Goal: Transaction & Acquisition: Book appointment/travel/reservation

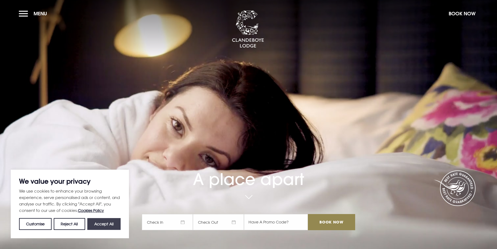
click at [103, 226] on button "Accept All" at bounding box center [103, 224] width 33 height 12
checkbox input "true"
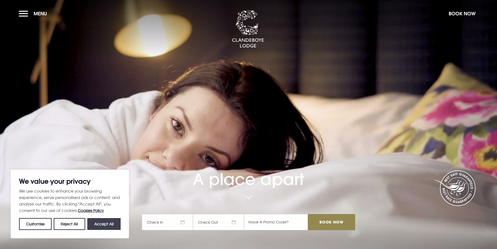
checkbox input "true"
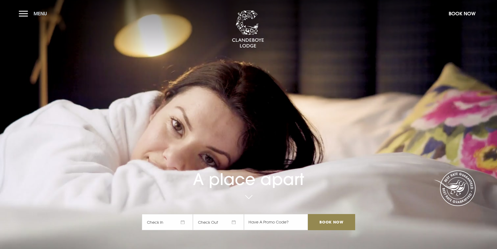
click at [24, 14] on button "Menu" at bounding box center [34, 14] width 31 height 12
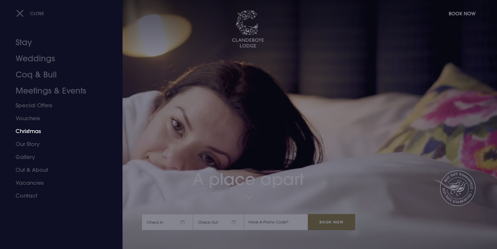
click at [34, 131] on link "Christmas" at bounding box center [58, 131] width 85 height 13
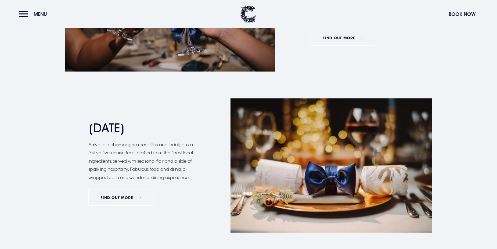
scroll to position [511, 0]
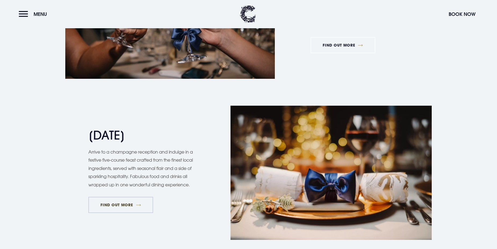
click at [127, 200] on link "FIND OUT MORE" at bounding box center [120, 205] width 65 height 16
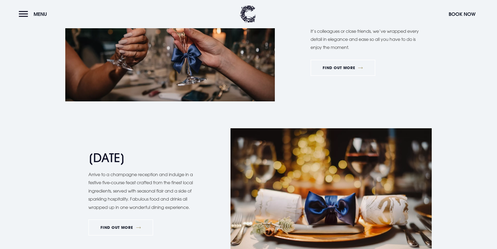
scroll to position [457, 0]
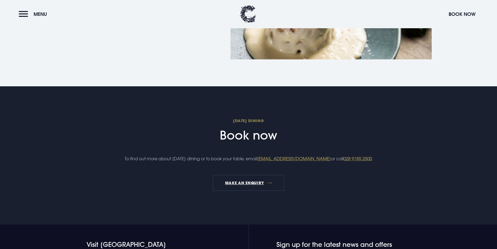
scroll to position [591, 0]
